Goal: Task Accomplishment & Management: Manage account settings

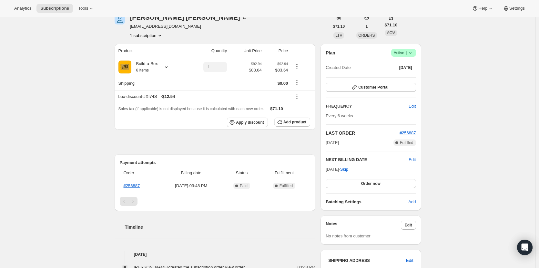
scroll to position [32, 0]
click at [370, 90] on button "Customer Portal" at bounding box center [370, 87] width 90 height 9
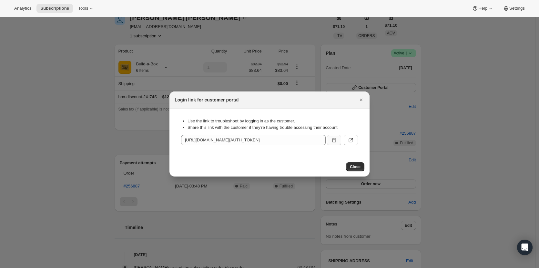
click at [331, 141] on icon ":rc3:" at bounding box center [334, 140] width 6 height 6
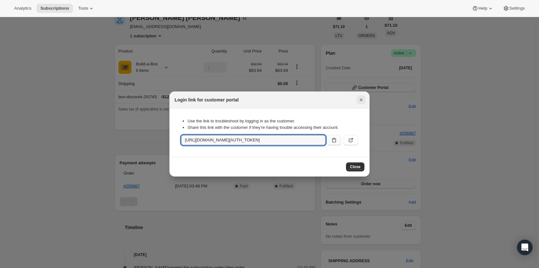
click at [360, 100] on icon "Close" at bounding box center [361, 100] width 6 height 6
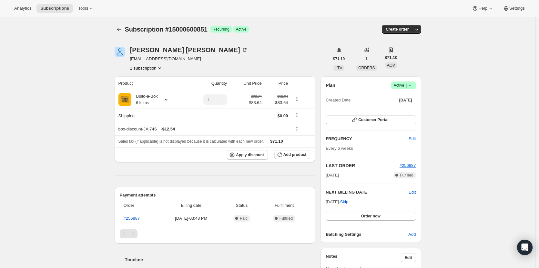
scroll to position [32, 0]
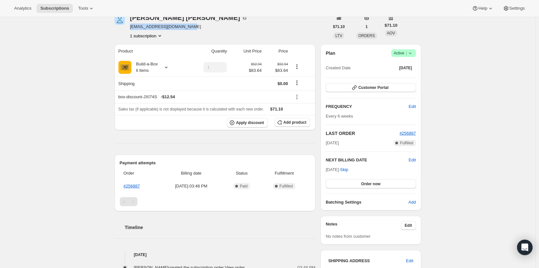
drag, startPoint x: 183, startPoint y: 29, endPoint x: 130, endPoint y: 30, distance: 53.5
click at [130, 30] on div "Nicholas Spitzer nick.spitzer1974@gmail.com 1 subscription" at bounding box center [221, 27] width 214 height 25
copy span "[EMAIL_ADDRESS][DOMAIN_NAME]"
click at [378, 89] on span "Customer Portal" at bounding box center [373, 87] width 30 height 5
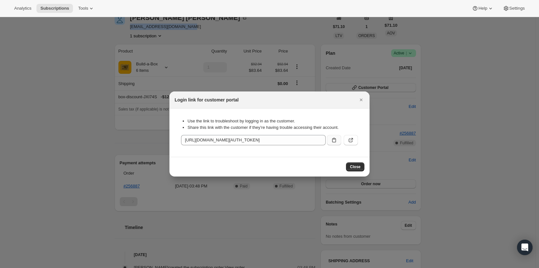
click at [332, 143] on button ":rc3:" at bounding box center [334, 140] width 14 height 10
click at [352, 142] on icon ":rc3:" at bounding box center [351, 141] width 4 height 4
